Goal: Find specific page/section: Find specific page/section

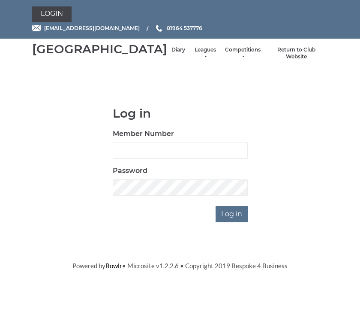
scroll to position [89, 0]
type input "0930"
click at [232, 222] on input "Log in" at bounding box center [232, 214] width 32 height 16
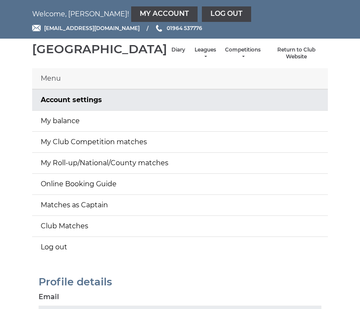
click at [172, 54] on link "Diary" at bounding box center [179, 49] width 14 height 7
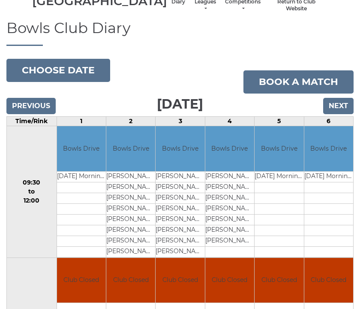
scroll to position [20, 0]
